Goal: Information Seeking & Learning: Learn about a topic

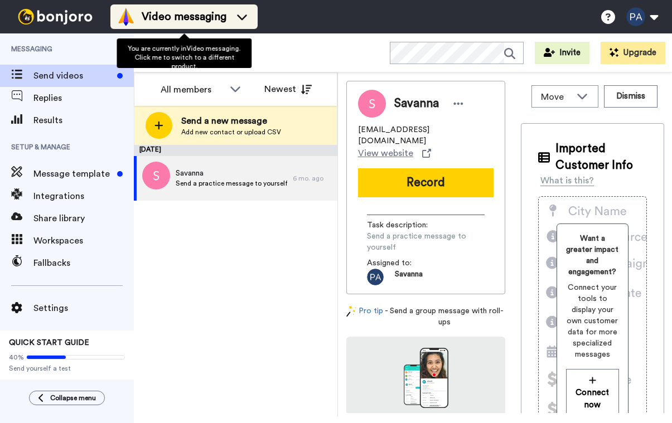
click at [196, 23] on span "Video messaging" at bounding box center [184, 17] width 85 height 16
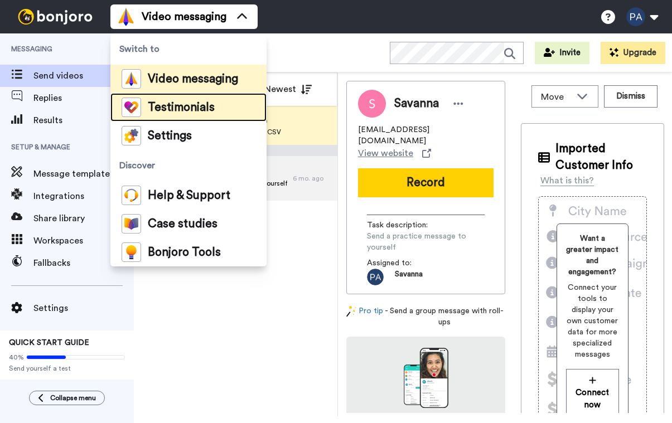
click at [189, 107] on span "Testimonials" at bounding box center [181, 107] width 67 height 11
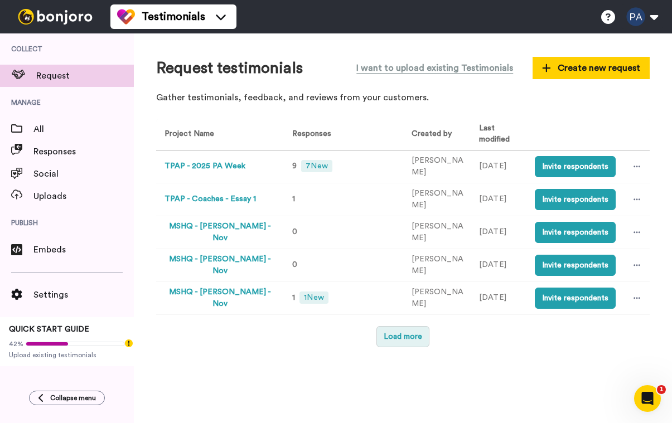
click at [395, 326] on button "Load more" at bounding box center [402, 336] width 53 height 21
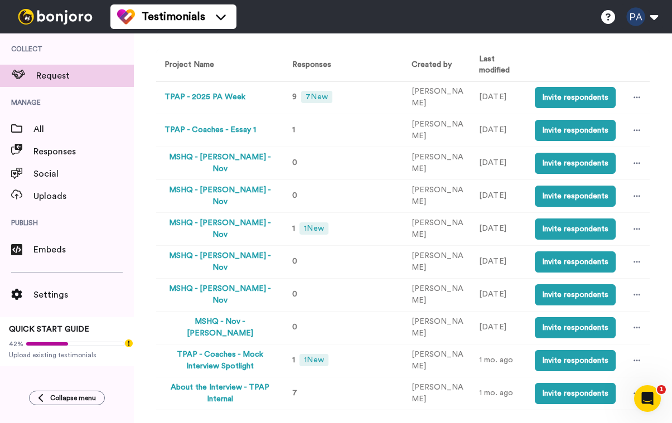
scroll to position [71, 0]
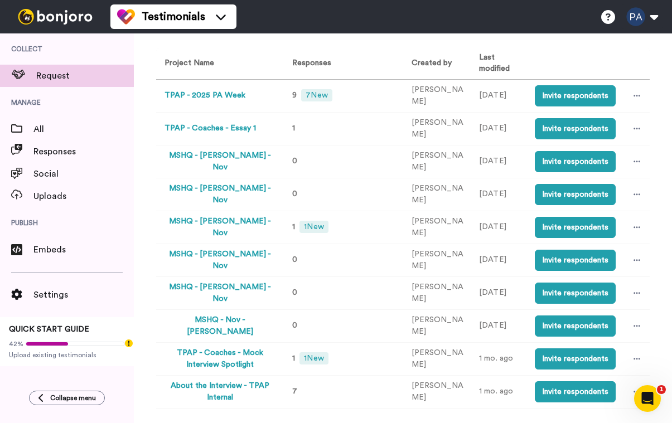
click at [220, 221] on button "MSHQ - [PERSON_NAME] - Nov" at bounding box center [220, 227] width 110 height 23
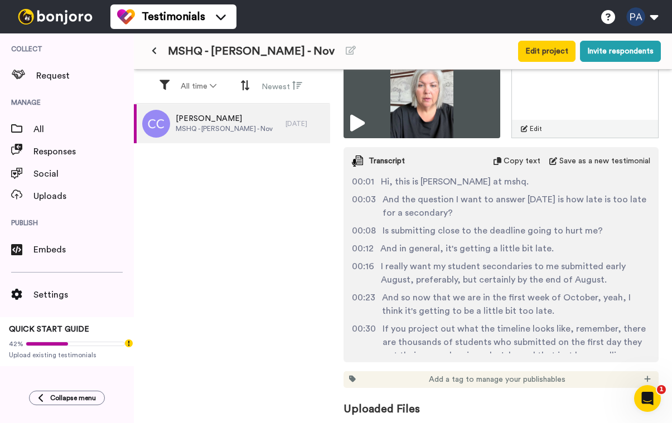
scroll to position [114, 0]
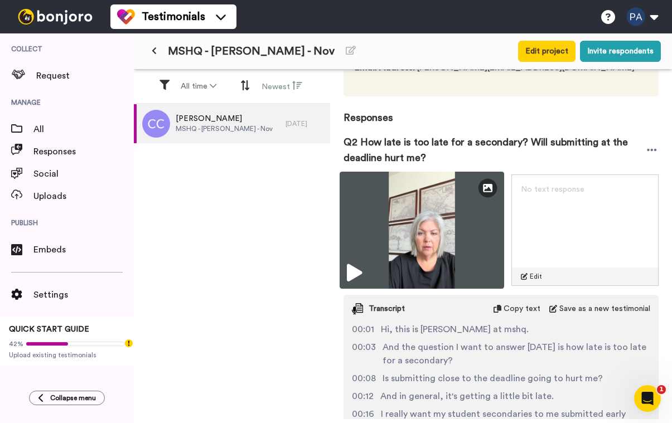
click at [428, 215] on img at bounding box center [422, 230] width 165 height 117
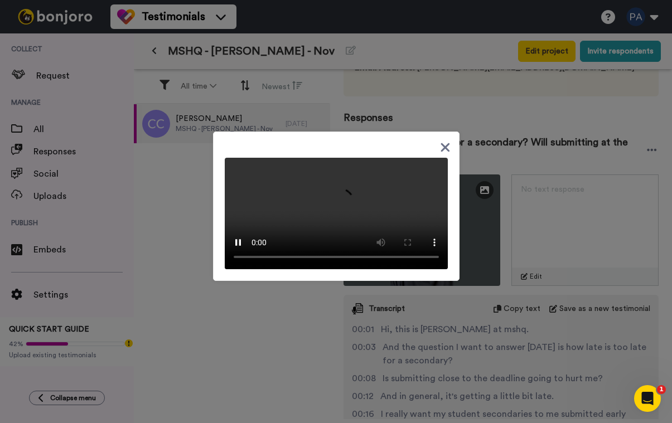
scroll to position [0, 0]
click at [358, 229] on video at bounding box center [336, 214] width 223 height 112
click at [491, 324] on div at bounding box center [336, 211] width 672 height 423
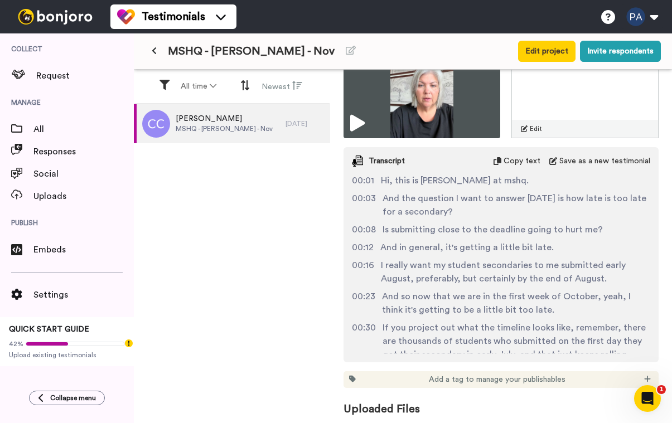
scroll to position [142, 0]
